Goal: Information Seeking & Learning: Learn about a topic

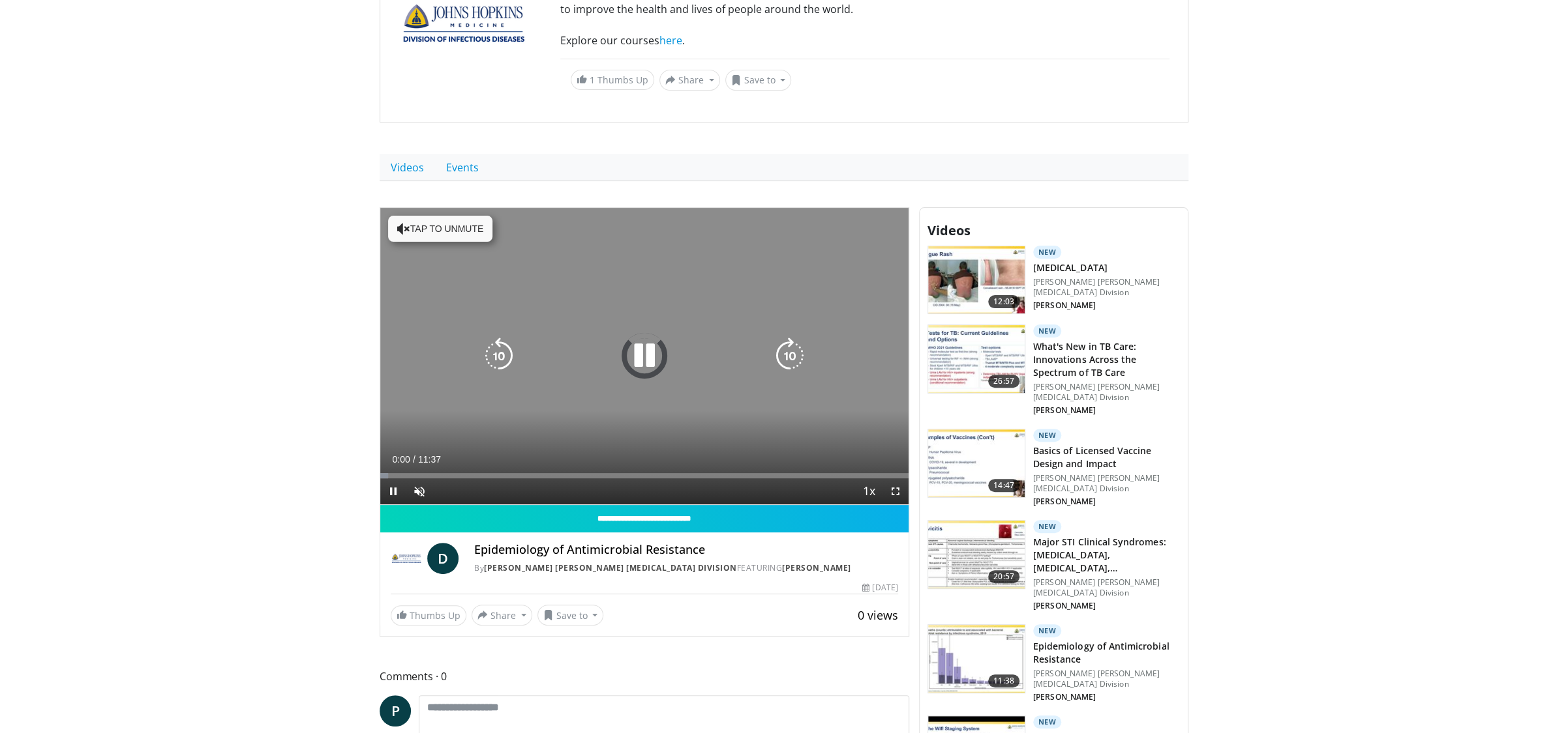
scroll to position [251, 0]
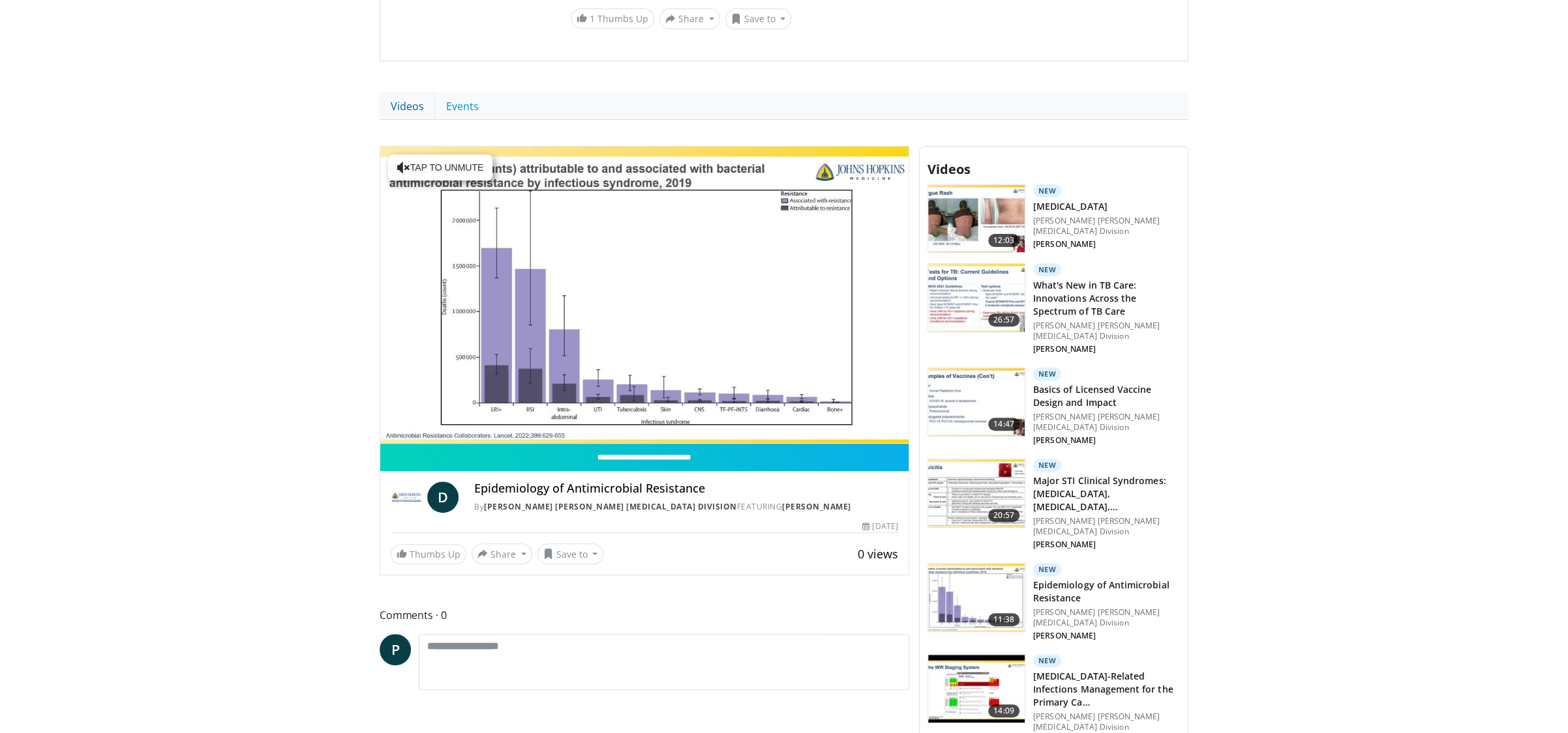
click at [403, 108] on link "Videos" at bounding box center [408, 106] width 56 height 27
